Goal: Navigation & Orientation: Find specific page/section

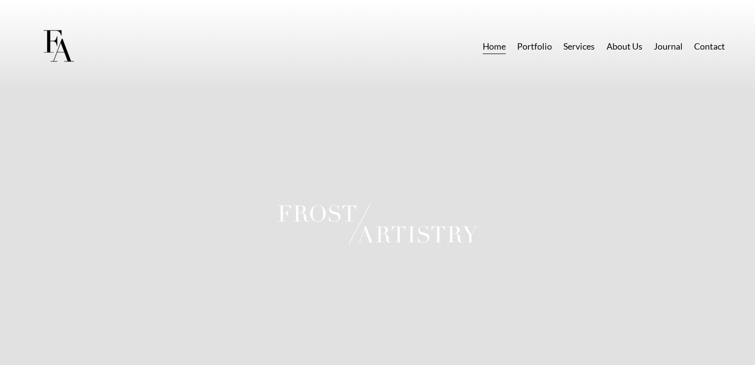
click at [572, 44] on link "Services" at bounding box center [579, 47] width 31 height 18
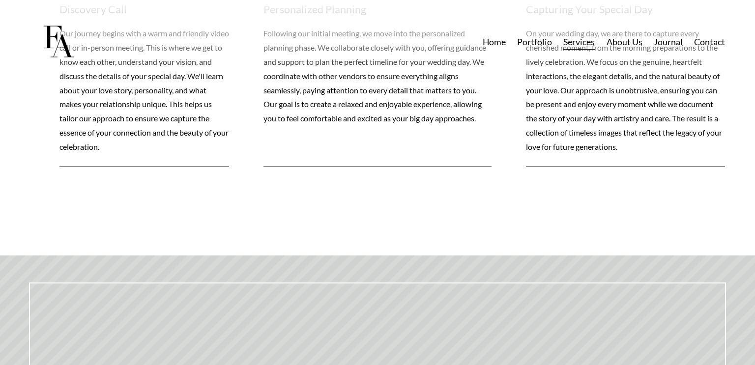
scroll to position [3200, 0]
